Goal: Task Accomplishment & Management: Manage account settings

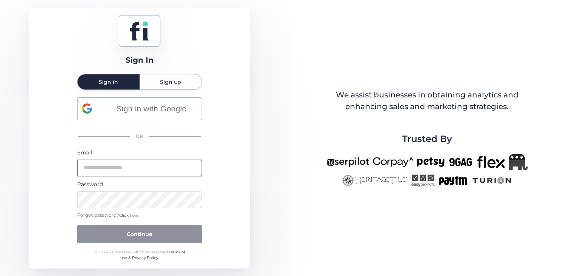
click at [125, 165] on input "email" at bounding box center [139, 168] width 125 height 17
paste input "**********"
type input "**********"
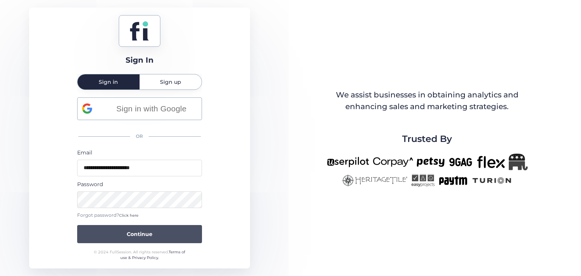
click at [152, 234] on span "Continue" at bounding box center [140, 234] width 26 height 8
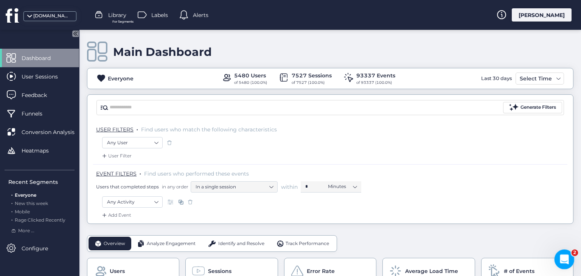
click at [568, 257] on icon "Open Intercom Messenger" at bounding box center [563, 259] width 12 height 12
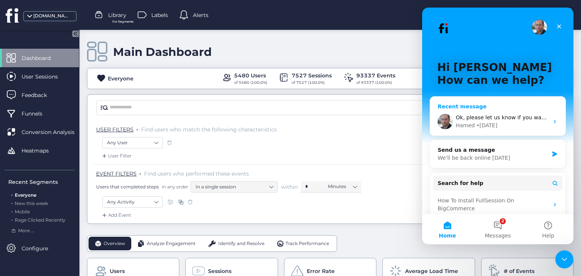
click at [550, 121] on div "Ok, please let us know if you want anything else Hamed • [DATE]" at bounding box center [497, 122] width 135 height 28
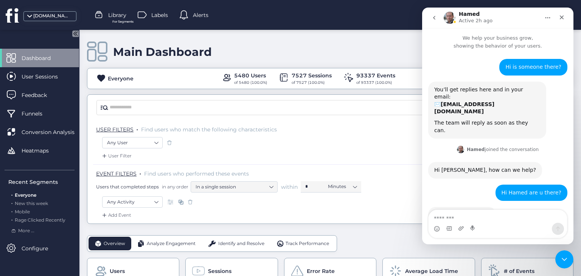
scroll to position [362, 0]
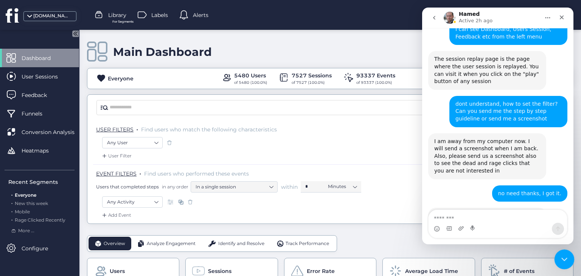
drag, startPoint x: 1134, startPoint y: 506, endPoint x: 571, endPoint y: 257, distance: 616.4
click at [562, 257] on icon "Close Intercom Messenger" at bounding box center [563, 258] width 9 height 9
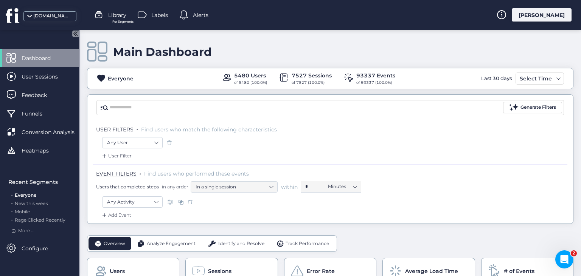
click at [237, 245] on span "Identify and Resolve" at bounding box center [241, 243] width 46 height 7
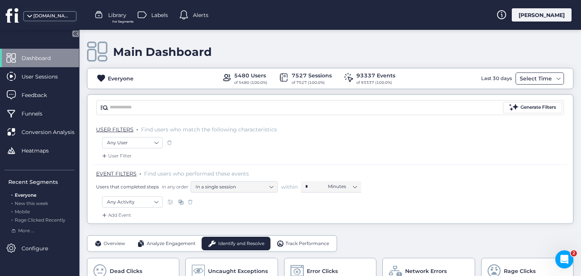
click at [548, 76] on div "Select Time" at bounding box center [536, 78] width 36 height 9
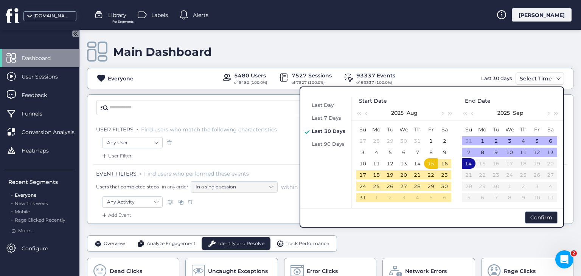
drag, startPoint x: 324, startPoint y: 103, endPoint x: 580, endPoint y: 156, distance: 261.8
click at [324, 103] on span "Last Day" at bounding box center [323, 105] width 22 height 6
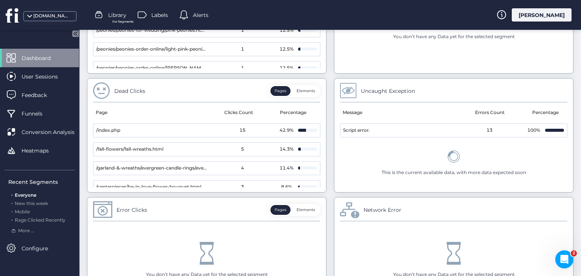
scroll to position [407, 0]
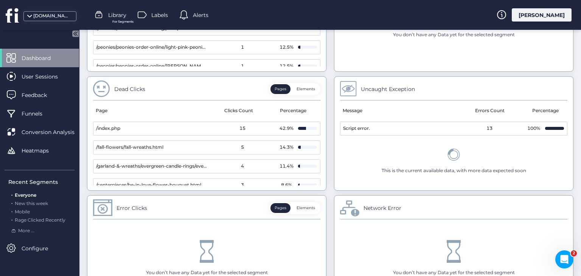
click at [304, 89] on button "Elements" at bounding box center [305, 89] width 27 height 10
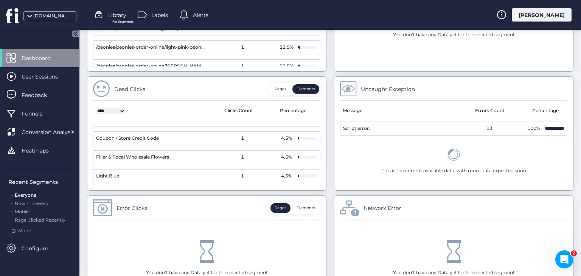
scroll to position [86, 0]
click at [277, 88] on button "Pages" at bounding box center [280, 89] width 20 height 10
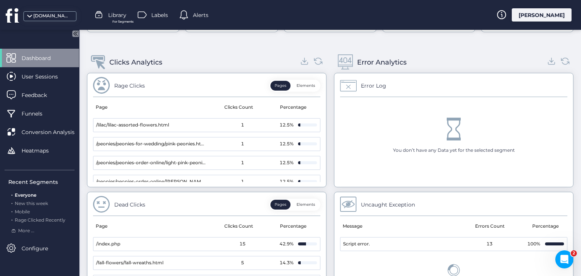
scroll to position [290, 0]
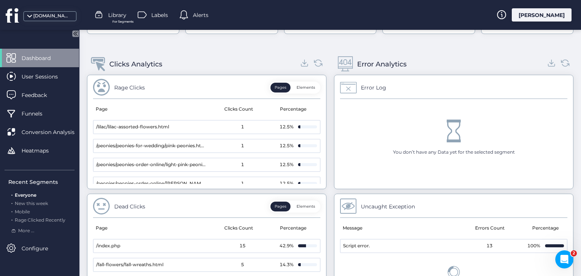
click at [302, 86] on button "Elements" at bounding box center [305, 88] width 27 height 10
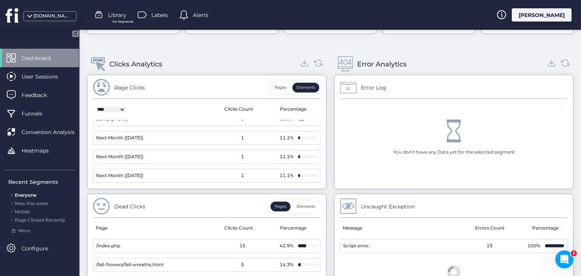
scroll to position [0, 0]
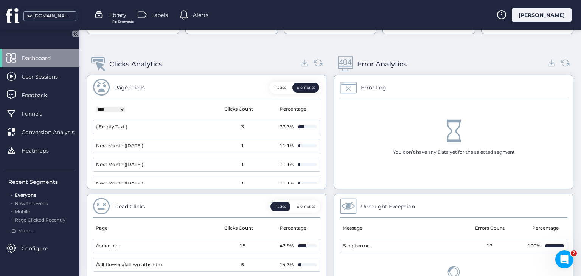
click at [282, 89] on button "Pages" at bounding box center [280, 88] width 20 height 10
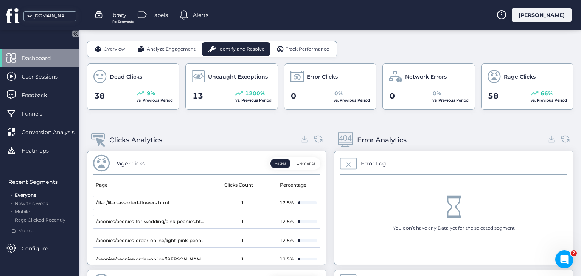
scroll to position [206, 0]
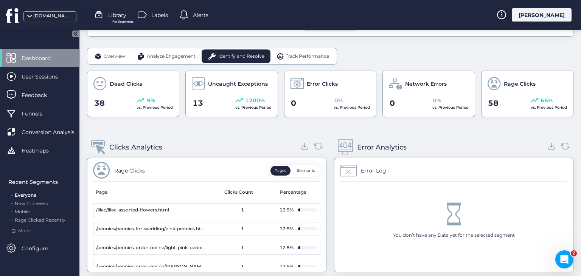
click at [311, 58] on span "Track Performance" at bounding box center [306, 56] width 43 height 7
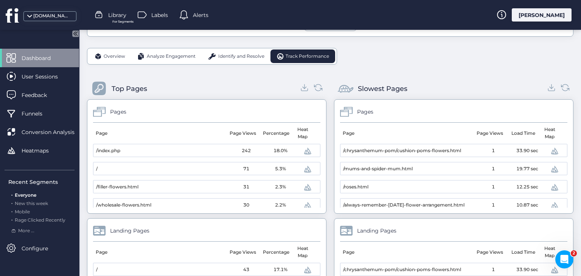
click at [243, 59] on span "Identify and Resolve" at bounding box center [241, 56] width 46 height 7
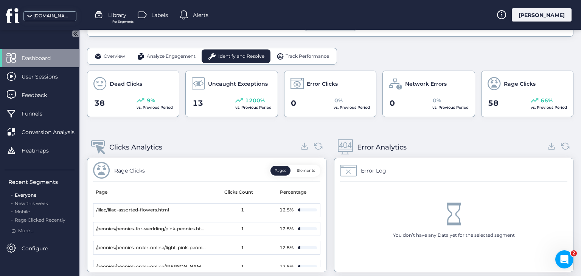
click at [181, 54] on span "Analyze Engagement" at bounding box center [171, 56] width 49 height 7
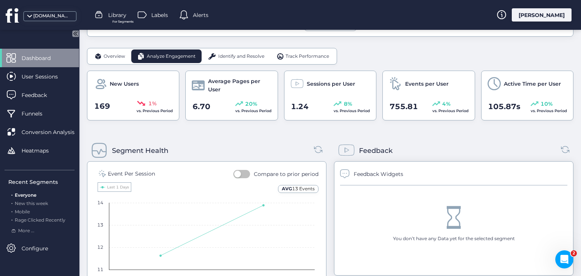
click at [235, 54] on span "Identify and Resolve" at bounding box center [241, 56] width 46 height 7
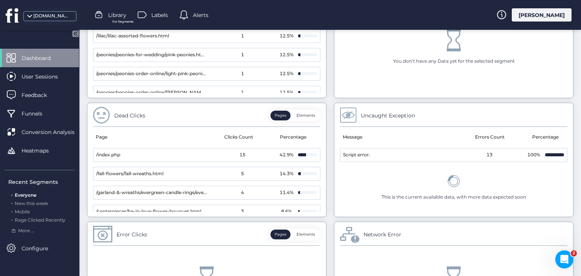
scroll to position [405, 0]
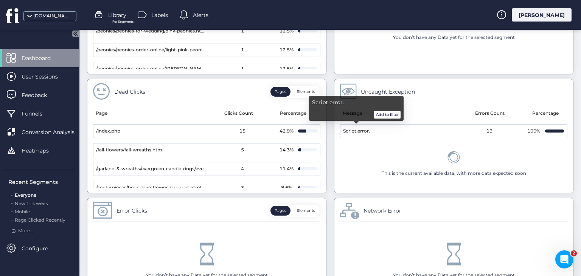
click at [384, 117] on button "Add to filter" at bounding box center [387, 115] width 26 height 8
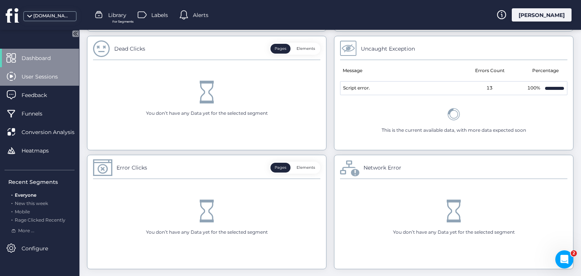
drag, startPoint x: 28, startPoint y: 80, endPoint x: 37, endPoint y: 85, distance: 11.0
click at [28, 80] on span "User Sessions" at bounding box center [46, 77] width 48 height 8
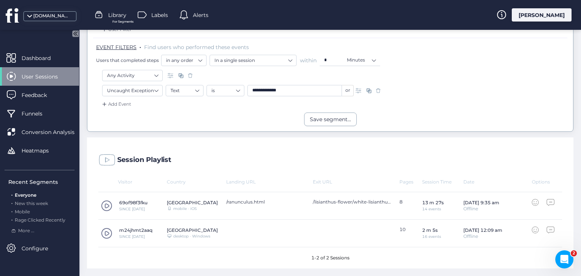
scroll to position [126, 0]
click at [105, 206] on span at bounding box center [106, 207] width 11 height 11
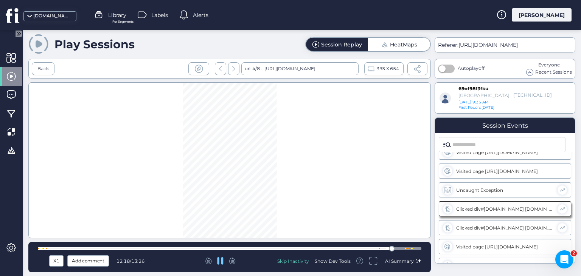
scroll to position [69, 0]
click at [338, 261] on div "Show Dev Tools" at bounding box center [333, 261] width 36 height 6
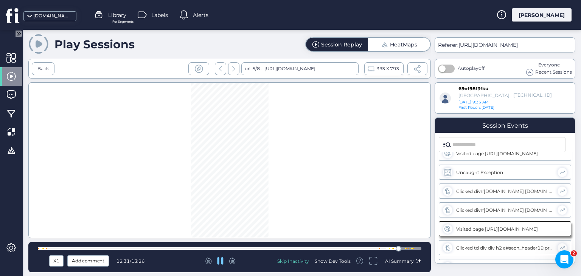
scroll to position [172, 0]
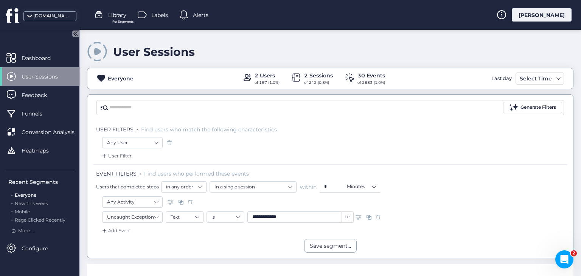
click at [561, 17] on div "[PERSON_NAME]" at bounding box center [542, 14] width 60 height 13
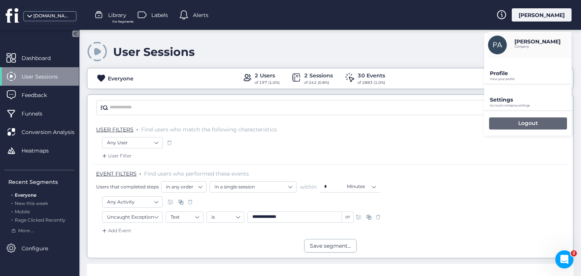
click at [531, 123] on p "Logout" at bounding box center [528, 123] width 20 height 7
